Goal: Task Accomplishment & Management: Manage account settings

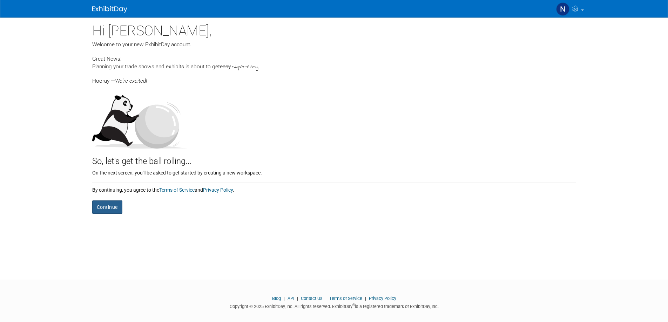
click at [102, 206] on button "Continue" at bounding box center [107, 206] width 30 height 13
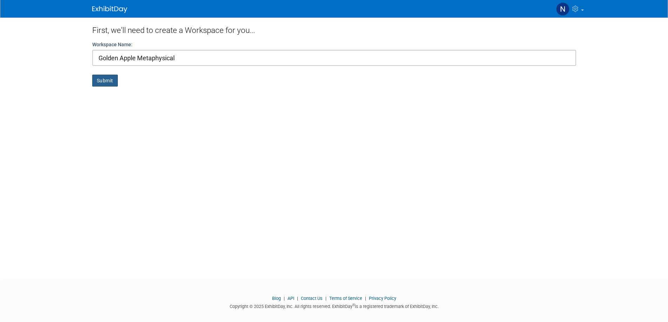
type input "Golden Apple Metaphysical"
click at [106, 76] on button "Submit" at bounding box center [105, 81] width 26 height 12
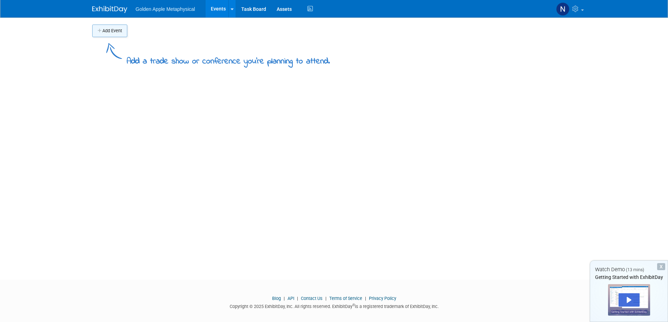
click at [113, 33] on button "Add Event" at bounding box center [109, 31] width 35 height 13
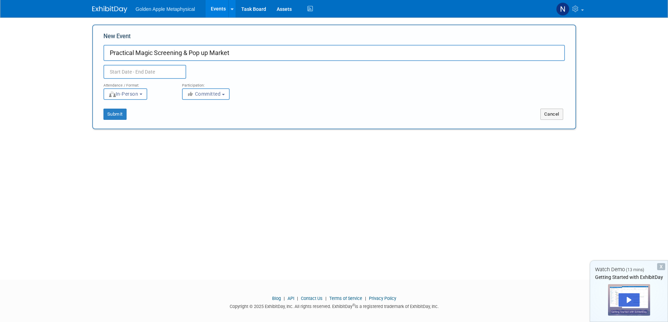
type input "Practical Magic Screening & Pop up Market"
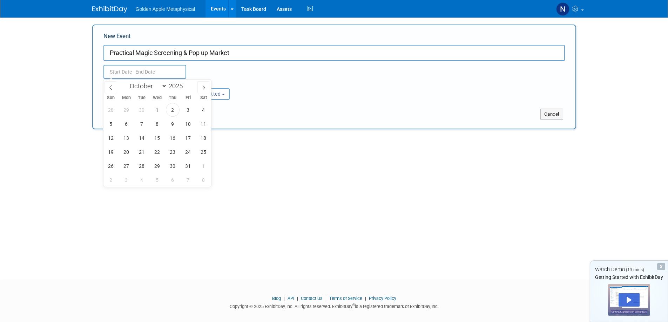
click at [127, 70] on input "text" at bounding box center [144, 72] width 83 height 14
click at [205, 109] on span "4" at bounding box center [204, 110] width 14 height 14
type input "Oct 4, 2025 to Oct 4, 2025"
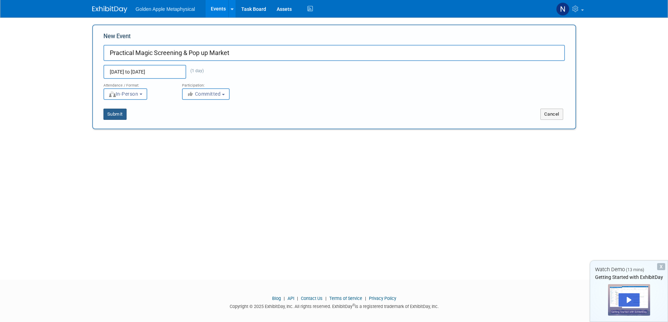
click at [121, 115] on button "Submit" at bounding box center [114, 114] width 23 height 11
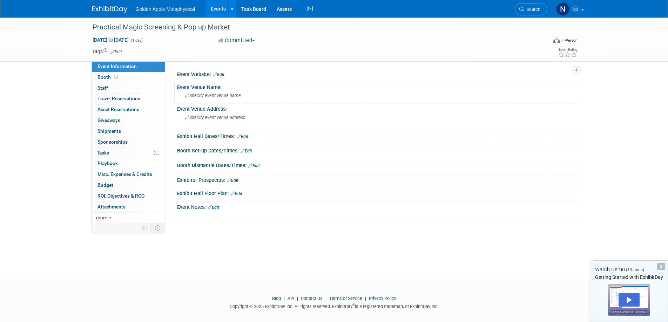
click at [207, 96] on span "Specify event venue name" at bounding box center [213, 95] width 56 height 5
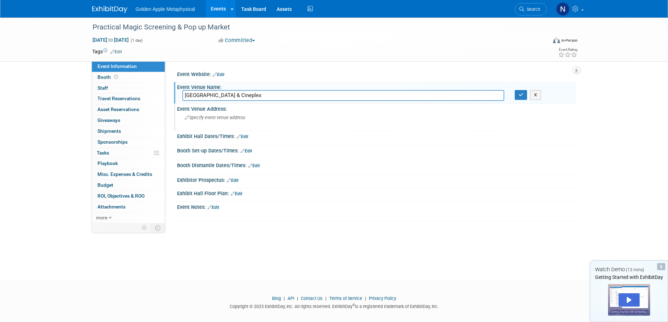
type input "Alameda Theatre & Cineplex"
click at [244, 117] on span "Specify event venue address" at bounding box center [215, 117] width 60 height 5
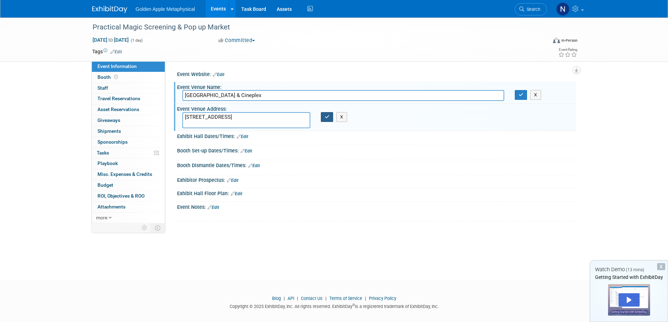
type textarea "2317 Central Ave Alameda, CA"
click at [324, 117] on icon "button" at bounding box center [326, 117] width 5 height 5
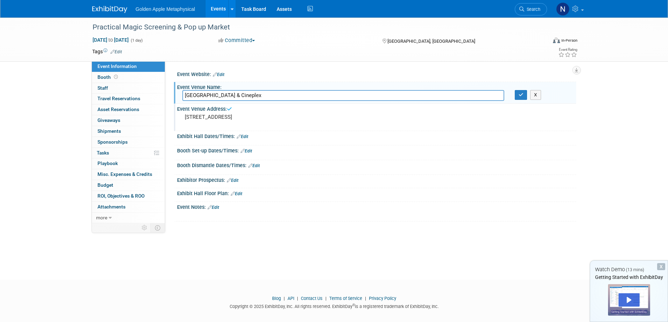
click at [242, 136] on link "Edit" at bounding box center [243, 136] width 12 height 5
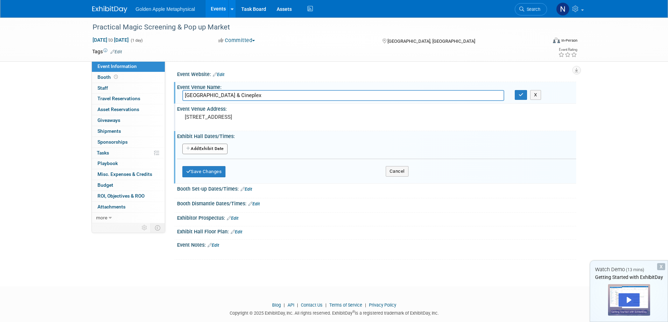
click at [204, 148] on button "Add Another Exhibit Date" at bounding box center [204, 149] width 45 height 11
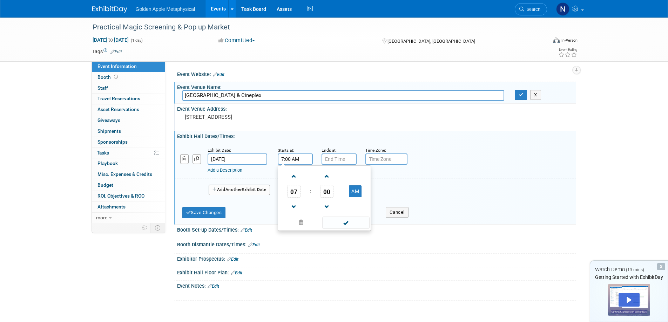
click at [298, 157] on input "7:00 AM" at bounding box center [295, 158] width 35 height 11
click at [293, 177] on span at bounding box center [294, 176] width 12 height 12
click at [293, 206] on span at bounding box center [294, 207] width 12 height 12
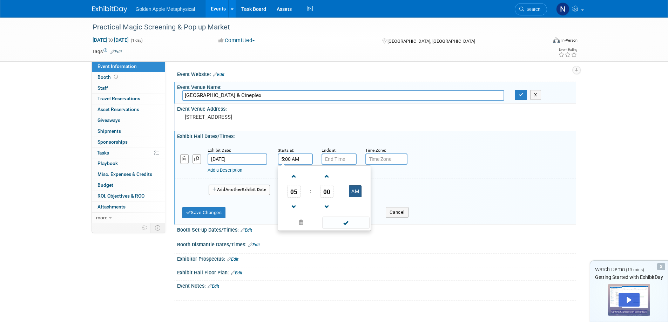
click at [354, 191] on button "AM" at bounding box center [355, 191] width 13 height 12
click at [344, 222] on span at bounding box center [345, 223] width 47 height 12
type input "5:00 PM"
click at [339, 161] on input "7:00 PM" at bounding box center [338, 158] width 35 height 11
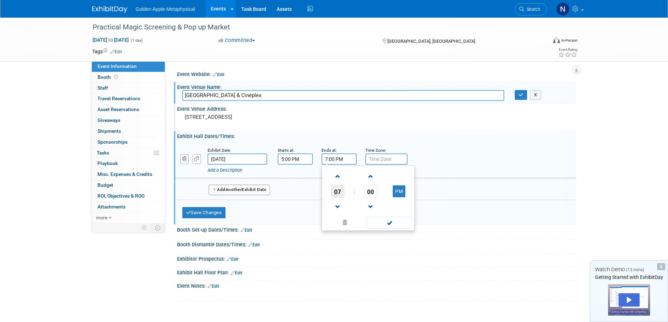
click at [338, 195] on span "07" at bounding box center [337, 191] width 13 height 13
click at [382, 211] on td "10" at bounding box center [379, 214] width 22 height 19
type input "10:00 PM"
click at [388, 160] on input "text" at bounding box center [386, 158] width 42 height 11
click at [396, 164] on input "text" at bounding box center [386, 158] width 42 height 11
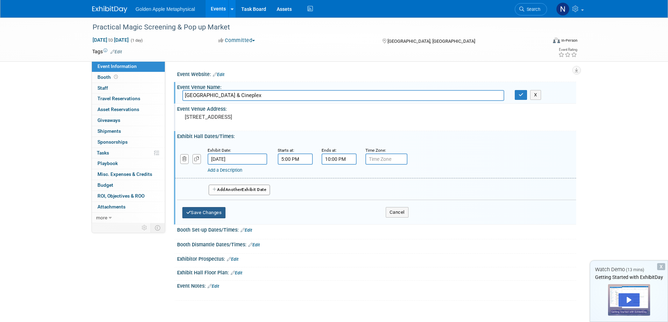
click at [207, 214] on button "Save Changes" at bounding box center [203, 212] width 43 height 11
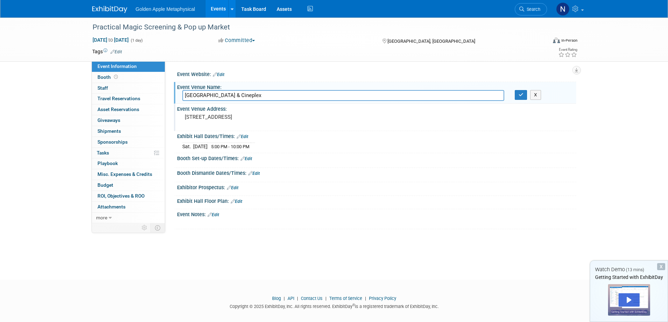
click at [248, 160] on link "Edit" at bounding box center [246, 158] width 12 height 5
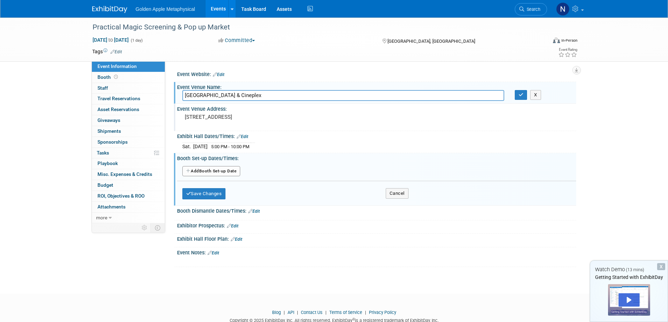
click at [208, 169] on button "Add Another Booth Set-up Date" at bounding box center [211, 171] width 58 height 11
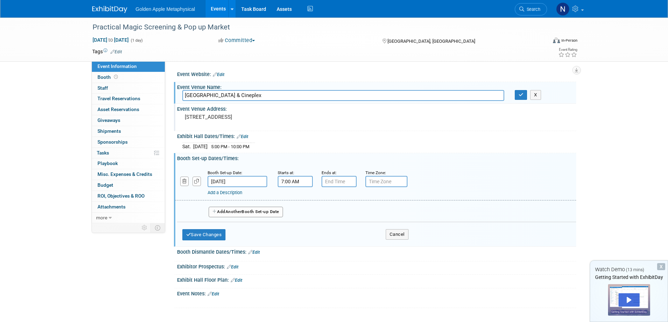
click at [292, 183] on input "7:00 AM" at bounding box center [295, 181] width 35 height 11
click at [297, 216] on span "07" at bounding box center [293, 213] width 13 height 13
click at [356, 197] on td "03" at bounding box center [358, 199] width 22 height 19
click at [328, 214] on span "00" at bounding box center [326, 213] width 13 height 13
click at [334, 217] on td "30" at bounding box center [335, 217] width 22 height 19
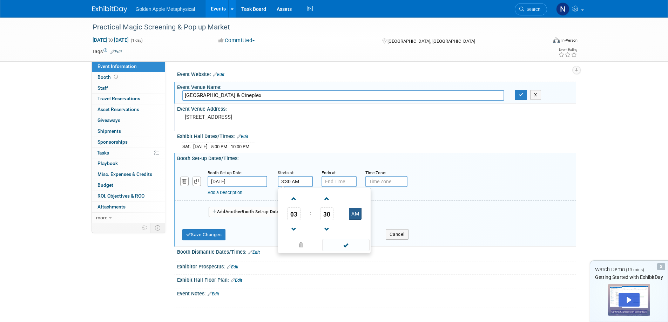
click at [351, 213] on button "AM" at bounding box center [355, 214] width 13 height 12
type input "3:30 PM"
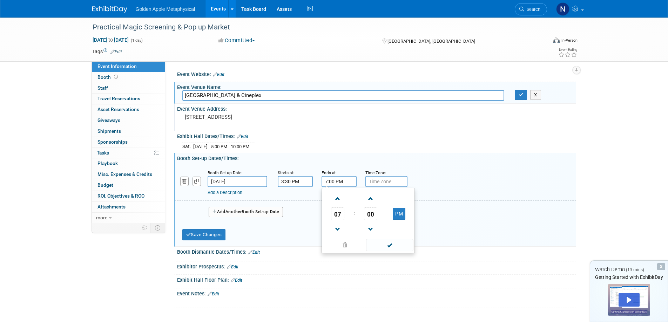
click at [336, 180] on input "7:00 PM" at bounding box center [338, 181] width 35 height 11
click at [337, 215] on span "07" at bounding box center [337, 213] width 13 height 13
click at [331, 218] on td "04" at bounding box center [334, 217] width 22 height 19
click at [372, 217] on span "00" at bounding box center [370, 213] width 13 height 13
click at [354, 233] on td "45" at bounding box center [357, 236] width 22 height 19
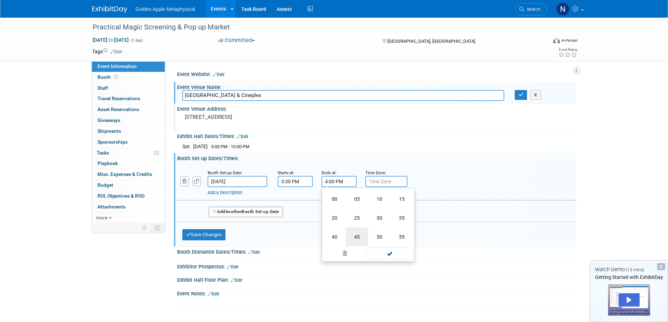
type input "4:45 PM"
click at [391, 243] on span at bounding box center [389, 245] width 47 height 12
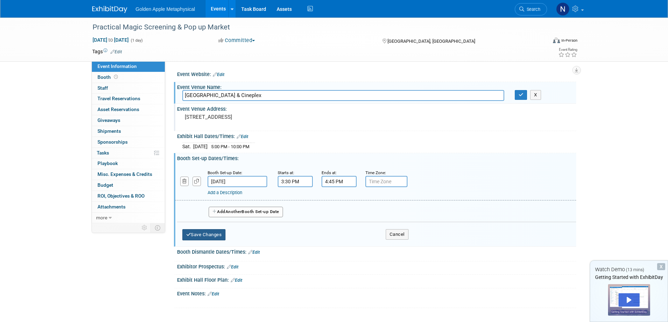
click at [214, 238] on button "Save Changes" at bounding box center [203, 234] width 43 height 11
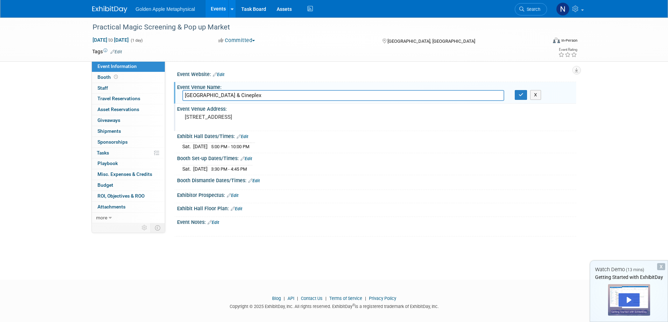
click at [256, 181] on link "Edit" at bounding box center [254, 180] width 12 height 5
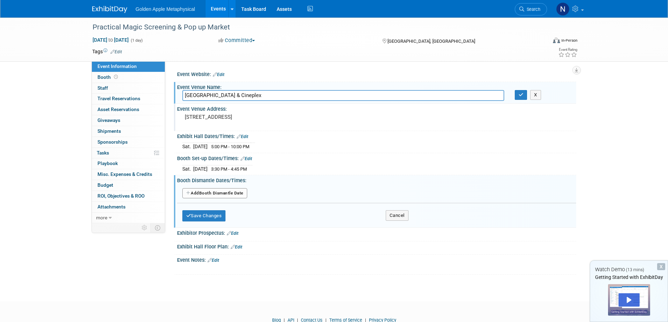
click at [212, 193] on button "Add Another Booth Dismantle Date" at bounding box center [214, 193] width 65 height 11
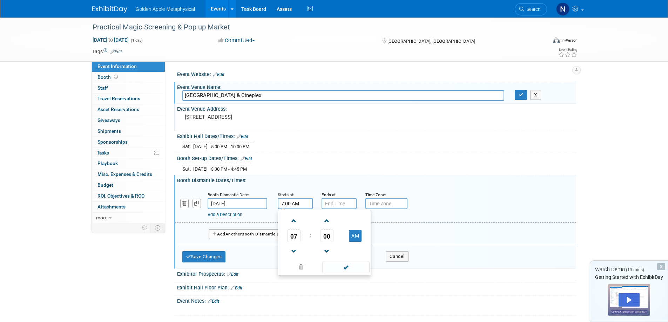
click at [304, 203] on input "7:00 AM" at bounding box center [295, 203] width 35 height 11
click at [293, 236] on span "07" at bounding box center [293, 236] width 13 height 13
click at [341, 258] on td "10" at bounding box center [335, 258] width 22 height 19
click at [350, 235] on button "AM" at bounding box center [355, 236] width 13 height 12
click at [357, 235] on button "PM" at bounding box center [355, 236] width 13 height 12
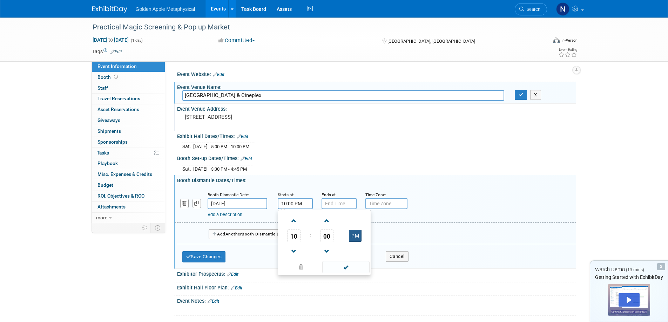
type input "10:00 AM"
click at [348, 266] on span at bounding box center [345, 267] width 47 height 12
click at [204, 255] on button "Save Changes" at bounding box center [203, 256] width 43 height 11
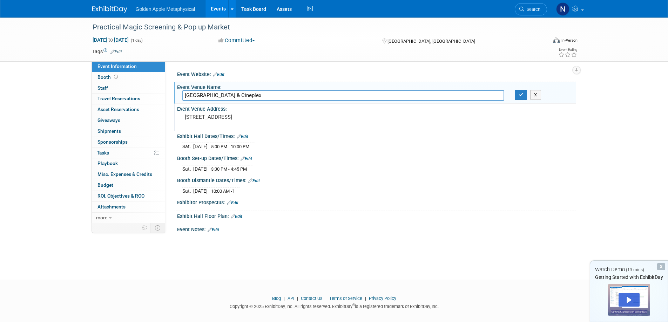
click at [238, 204] on link "Edit" at bounding box center [233, 202] width 12 height 5
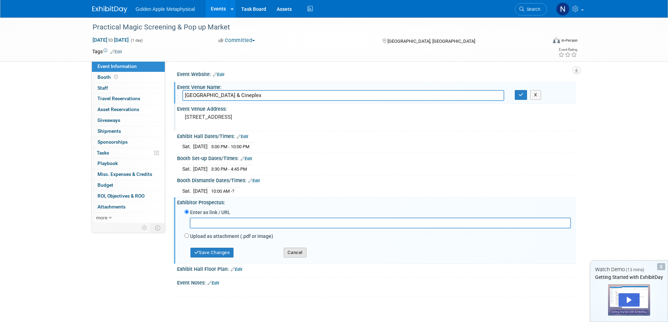
click at [293, 253] on button "Cancel" at bounding box center [294, 253] width 23 height 10
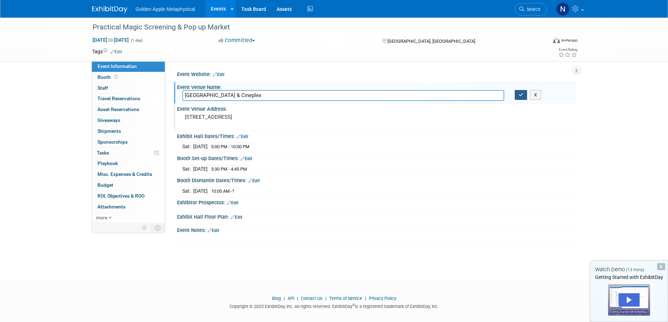
click at [518, 94] on icon "button" at bounding box center [520, 95] width 5 height 5
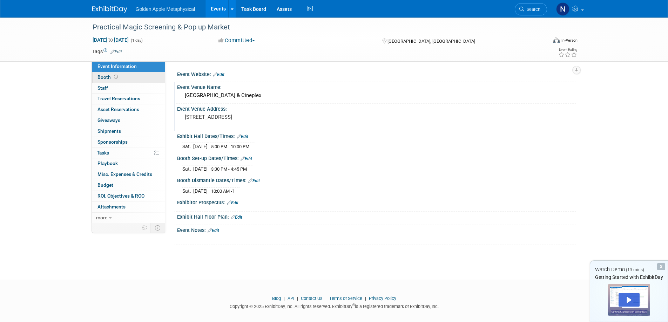
click at [124, 75] on link "Booth" at bounding box center [128, 77] width 73 height 11
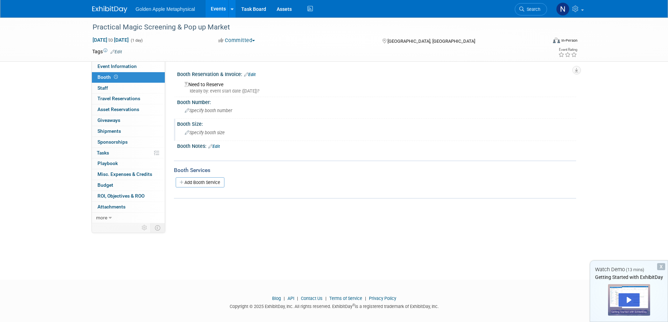
click at [188, 133] on icon at bounding box center [187, 133] width 5 height 5
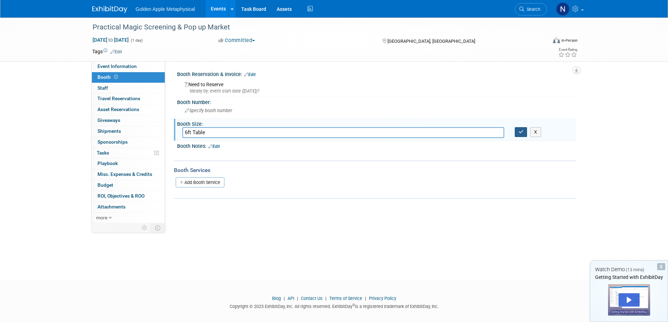
type input "6ft Table"
click at [516, 130] on button "button" at bounding box center [520, 132] width 13 height 10
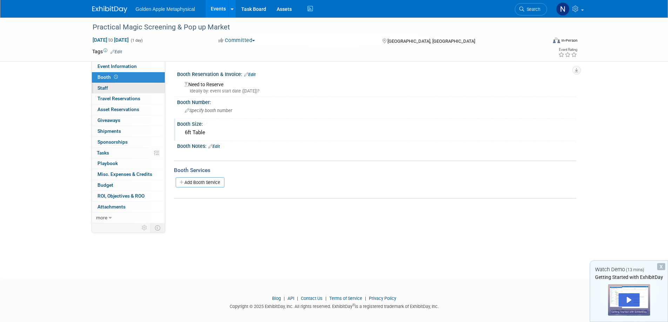
click at [129, 90] on link "0 Staff 0" at bounding box center [128, 88] width 73 height 11
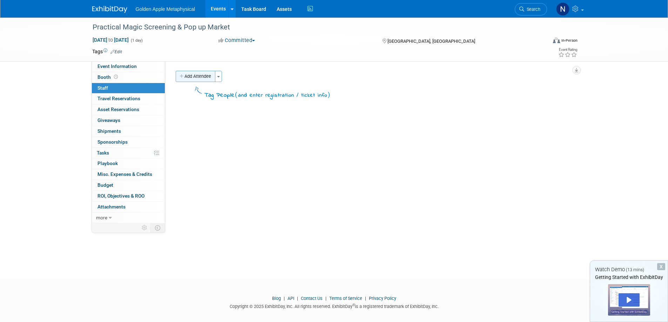
click at [204, 80] on button "Add Attendee" at bounding box center [196, 76] width 40 height 11
select select "b29ac092-e5d5-4fa0-ae31-d3ea45f659f2"
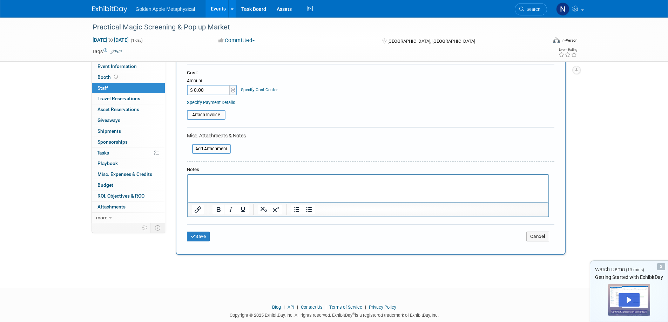
scroll to position [105, 0]
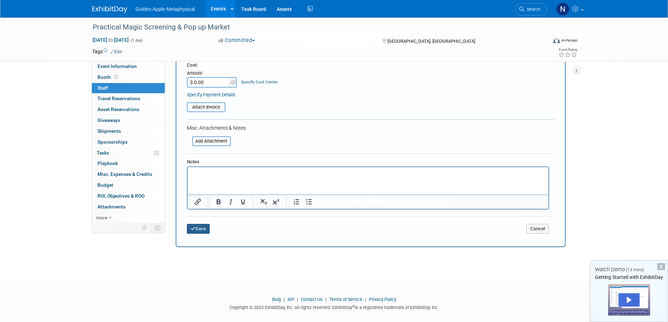
click at [193, 228] on icon "submit" at bounding box center [193, 228] width 5 height 5
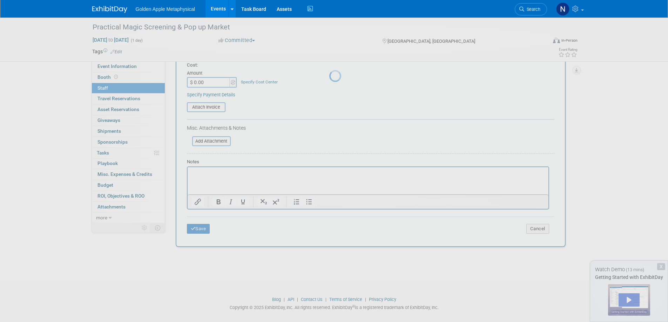
scroll to position [7, 0]
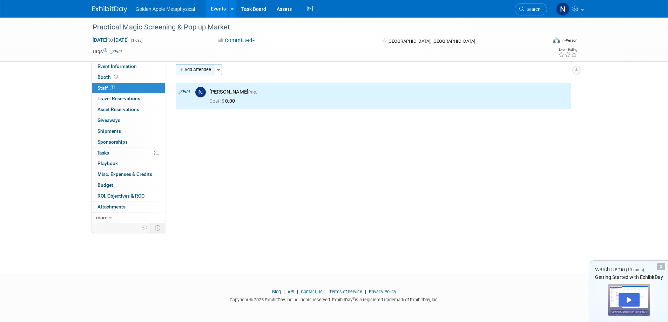
click at [192, 67] on button "Add Attendee" at bounding box center [196, 69] width 40 height 11
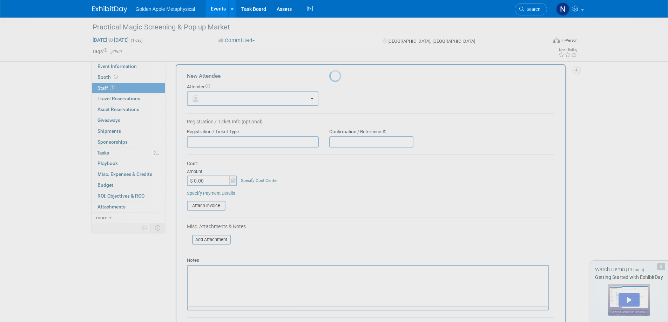
scroll to position [0, 0]
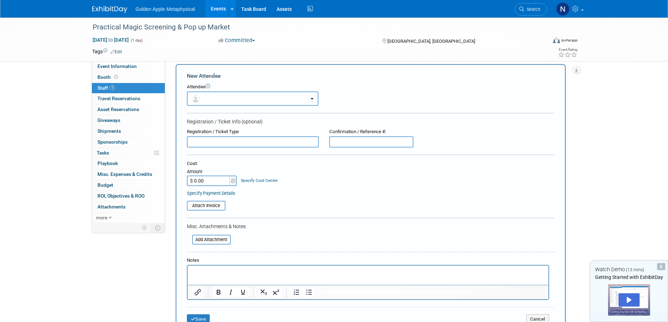
click at [223, 100] on button "button" at bounding box center [252, 98] width 131 height 14
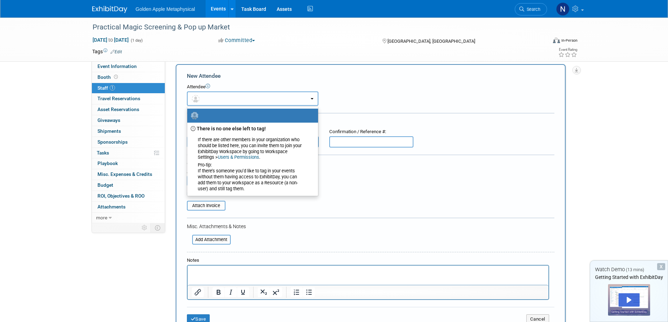
radio input "false"
click at [209, 98] on button "button" at bounding box center [252, 98] width 131 height 14
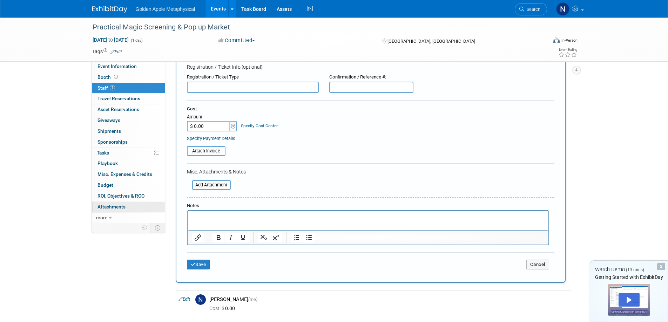
scroll to position [112, 0]
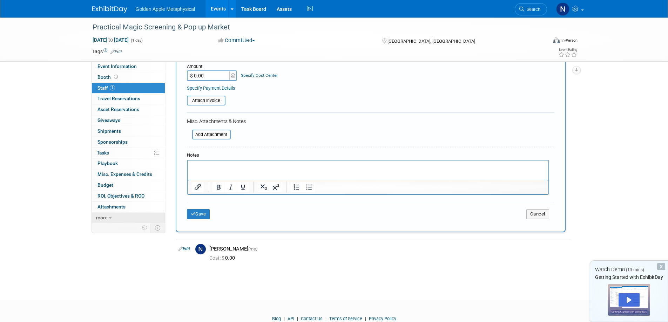
click at [101, 216] on span "more" at bounding box center [101, 218] width 11 height 6
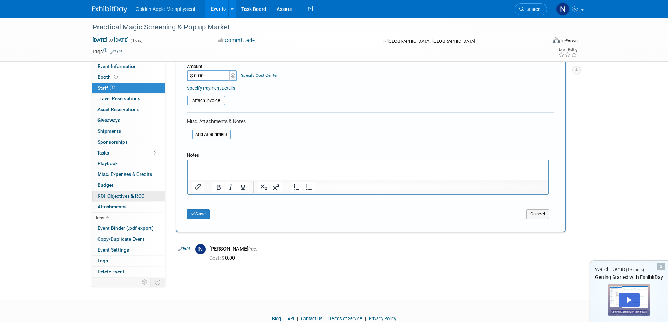
click at [151, 197] on link "0 ROI, Objectives & ROO 0" at bounding box center [128, 196] width 73 height 11
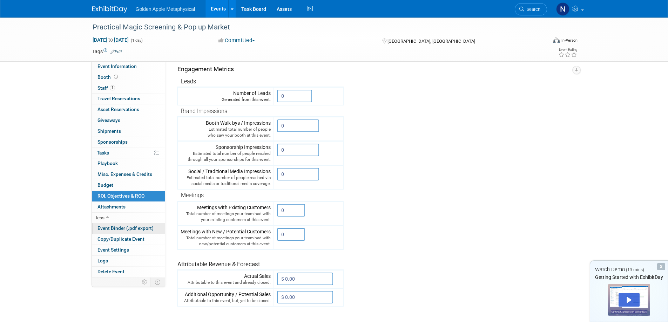
scroll to position [105, 0]
click at [107, 228] on span "Event Binder (.pdf export)" at bounding box center [125, 228] width 56 height 6
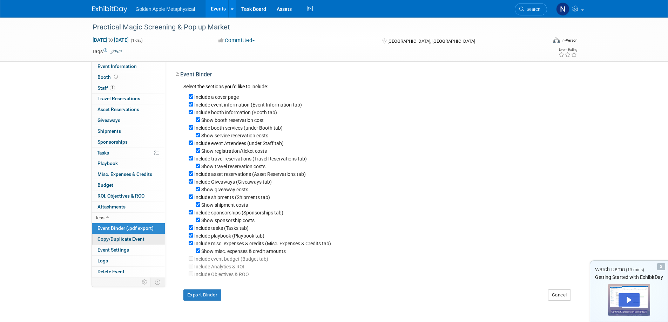
click at [127, 238] on span "Copy/Duplicate Event" at bounding box center [120, 239] width 47 height 6
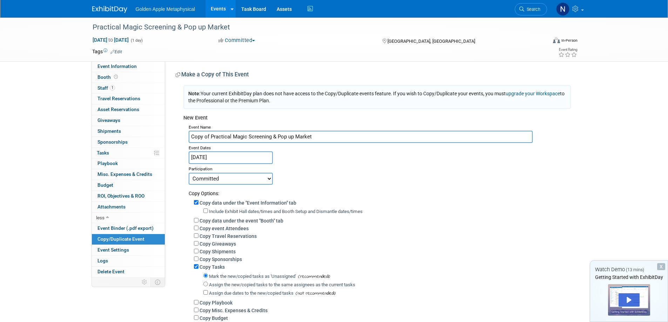
click at [41, 27] on div "Practical Magic Screening & Pop up Market Oct 4, 2025 to Oct 4, 2025 (1 day) Oc…" at bounding box center [334, 40] width 668 height 44
click at [137, 64] on link "Event Information" at bounding box center [128, 66] width 73 height 11
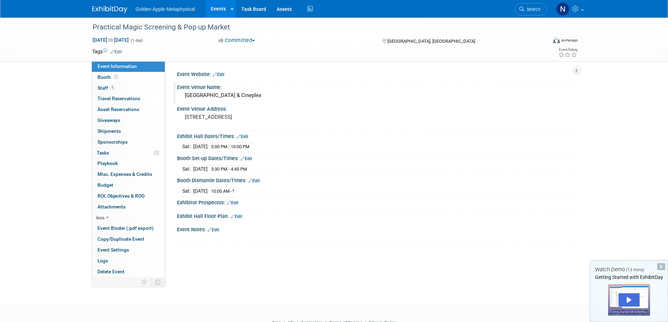
click at [542, 98] on div "Alameda Theatre & Cineplex" at bounding box center [376, 95] width 388 height 11
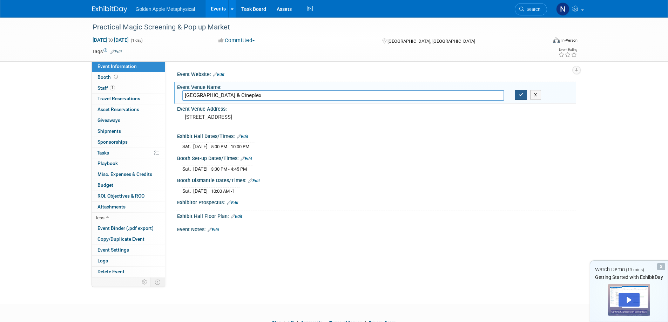
click at [525, 94] on button "button" at bounding box center [520, 95] width 13 height 10
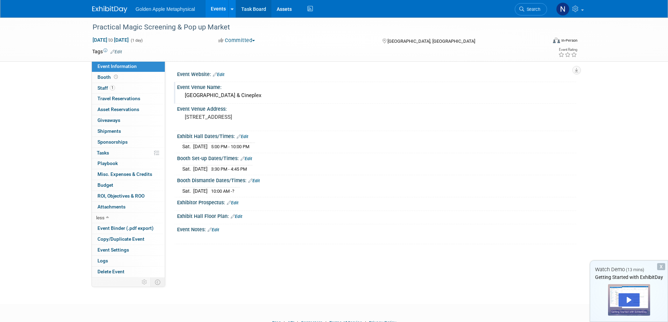
click at [245, 10] on link "Task Board" at bounding box center [253, 9] width 35 height 18
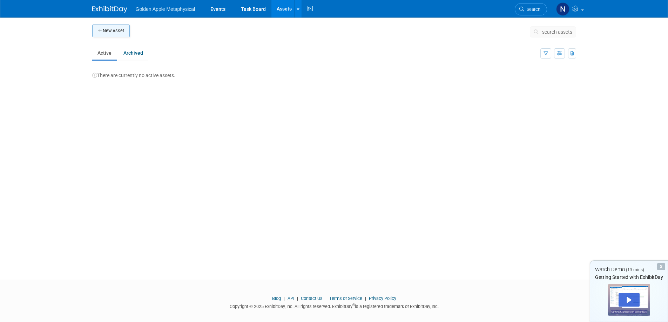
click at [113, 31] on button "New Asset" at bounding box center [110, 31] width 37 height 13
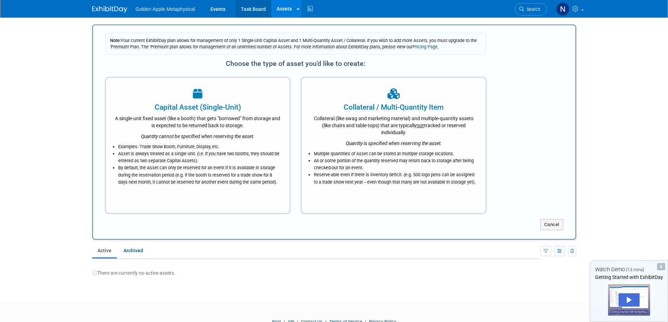
click at [255, 8] on link "Task Board" at bounding box center [252, 9] width 35 height 18
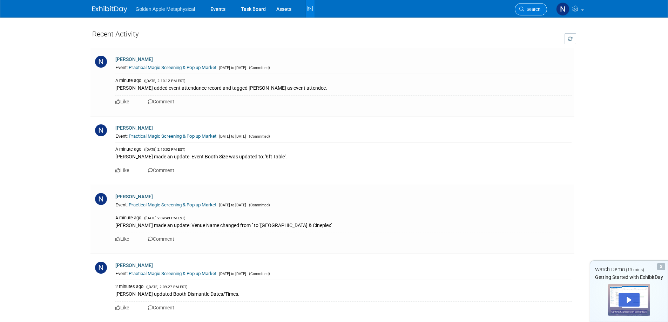
click at [528, 9] on span "Search" at bounding box center [532, 9] width 16 height 5
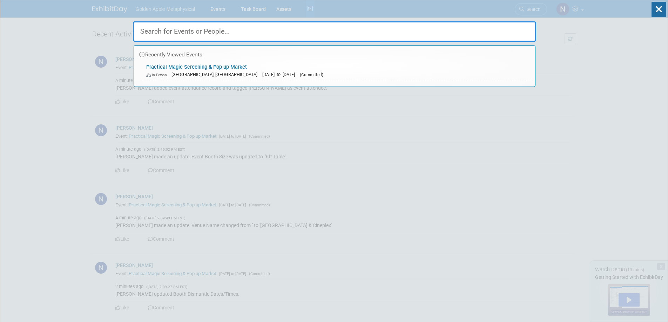
click at [487, 11] on div "Recently Viewed Events: Practical Magic Screening & Pop up Market In-Person" at bounding box center [334, 43] width 403 height 87
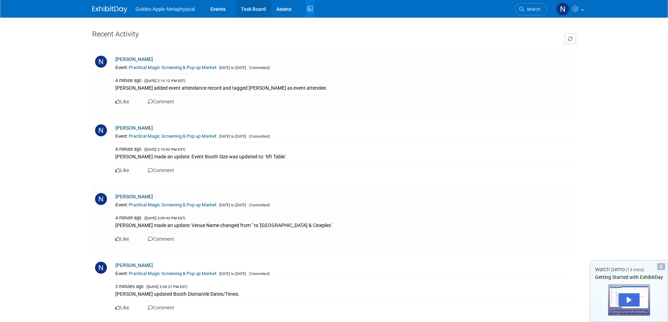
click at [253, 7] on link "Task Board" at bounding box center [252, 9] width 35 height 18
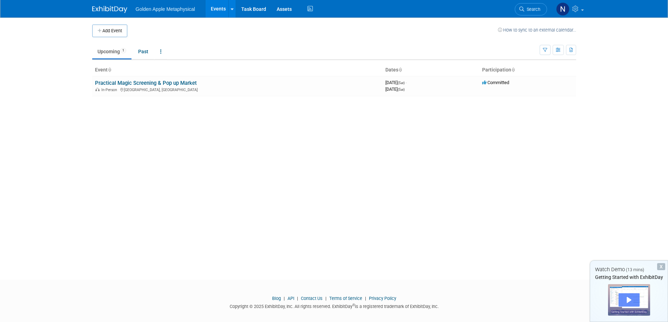
click at [625, 303] on div "Play" at bounding box center [628, 299] width 21 height 13
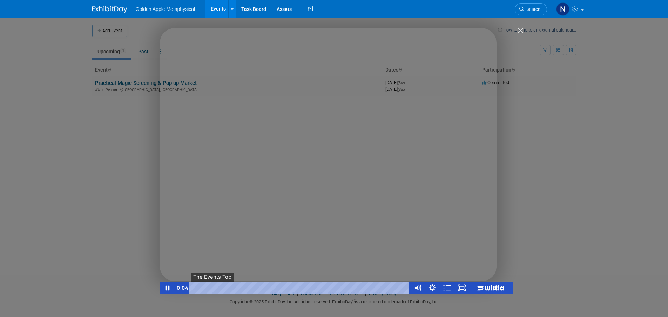
click at [212, 288] on span "●" at bounding box center [212, 288] width 2 height 2
click at [240, 286] on button "●" at bounding box center [243, 287] width 6 height 13
click at [292, 289] on button "●" at bounding box center [292, 287] width 6 height 13
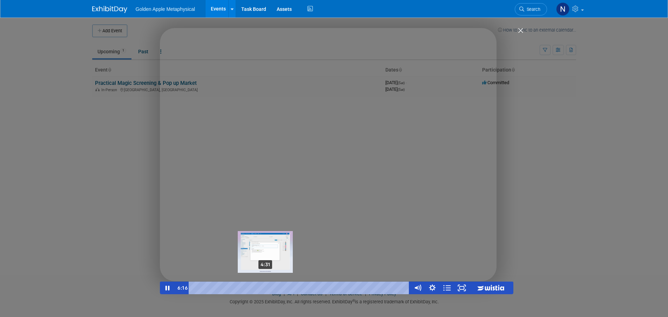
click at [266, 288] on div "4:31" at bounding box center [300, 287] width 212 height 13
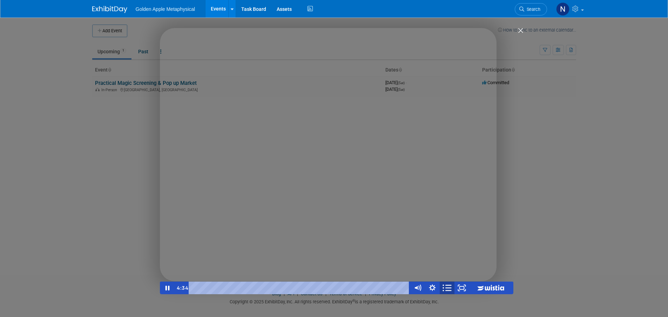
click at [450, 288] on icon "Open chapters" at bounding box center [447, 288] width 5 height 0
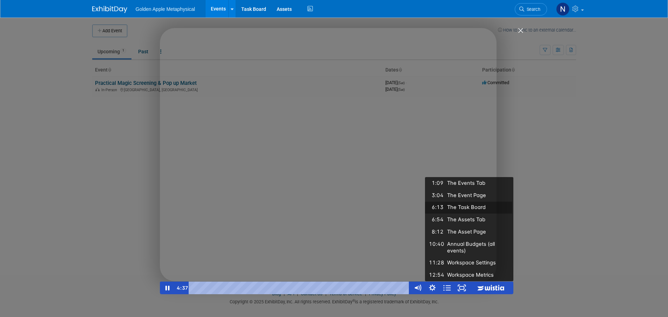
click at [452, 201] on div "The Task Board" at bounding box center [478, 207] width 67 height 12
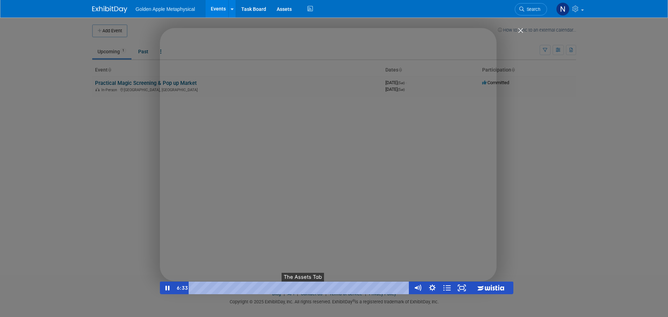
click at [304, 287] on span "●" at bounding box center [303, 288] width 2 height 2
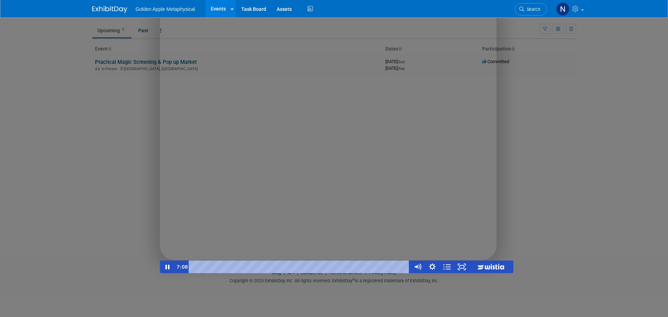
scroll to position [39, 0]
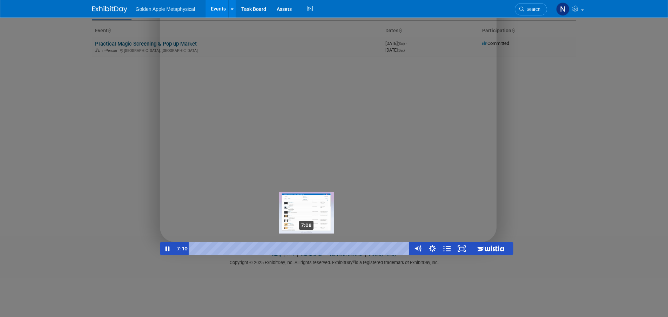
click at [307, 250] on div "Playbar" at bounding box center [307, 248] width 4 height 4
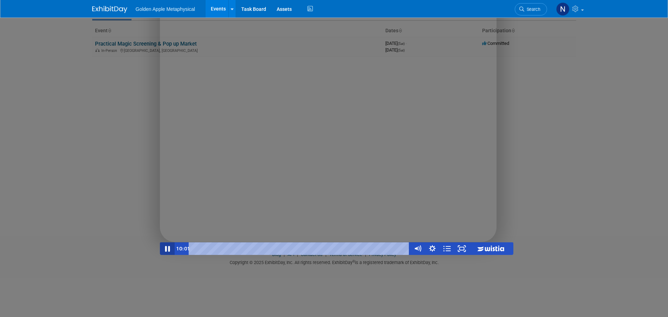
click at [169, 248] on icon "Pause" at bounding box center [167, 249] width 5 height 6
